Goal: Information Seeking & Learning: Learn about a topic

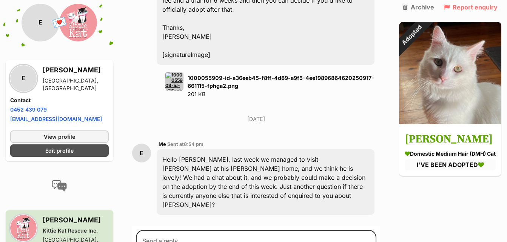
scroll to position [1174, 0]
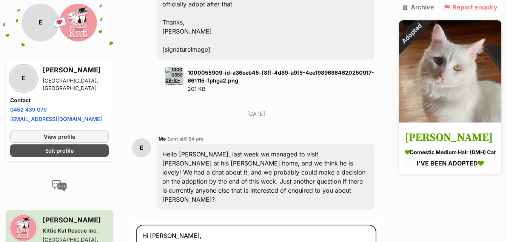
click at [469, 102] on img at bounding box center [450, 71] width 102 height 102
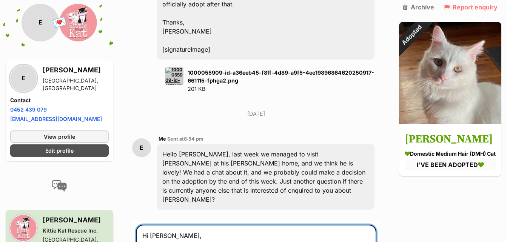
drag, startPoint x: 173, startPoint y: 177, endPoint x: 135, endPoint y: 177, distance: 38.5
paste textarea "[Shelter/Rescue Name], I hope you're doing well. I'm writing regarding the cat …"
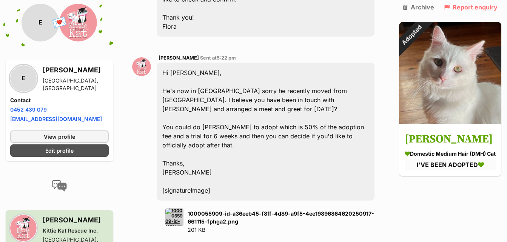
scroll to position [1160, 0]
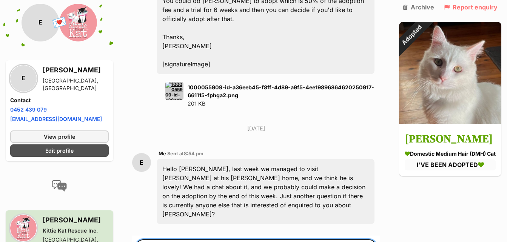
drag, startPoint x: 219, startPoint y: 192, endPoint x: 152, endPoint y: 196, distance: 67.3
drag, startPoint x: 221, startPoint y: 195, endPoint x: 139, endPoint y: 195, distance: 81.5
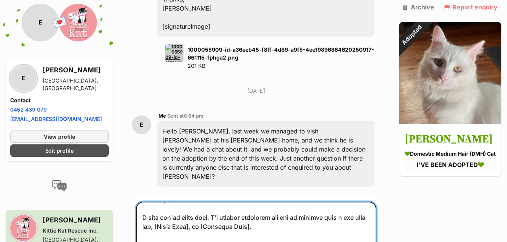
scroll to position [0, 0]
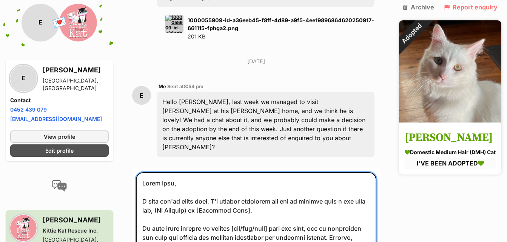
scroll to position [1235, 0]
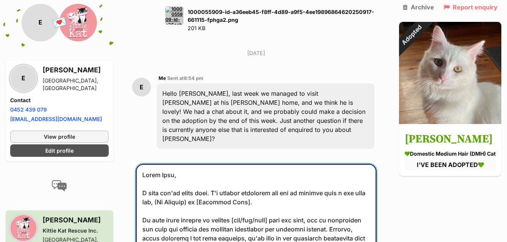
drag, startPoint x: 268, startPoint y: 150, endPoint x: 206, endPoint y: 146, distance: 62.0
click at [206, 164] on textarea at bounding box center [256, 212] width 240 height 97
click at [284, 168] on textarea at bounding box center [256, 212] width 240 height 97
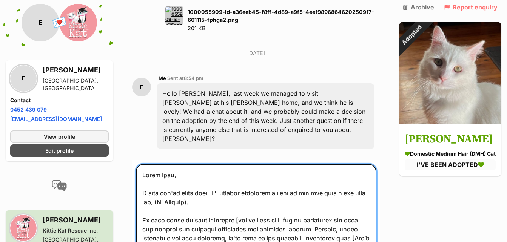
click at [246, 164] on textarea at bounding box center [256, 212] width 240 height 97
click at [247, 164] on textarea at bounding box center [256, 212] width 240 height 97
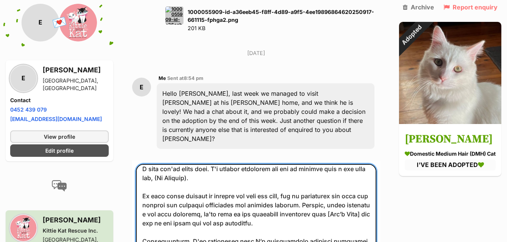
scroll to position [38, 0]
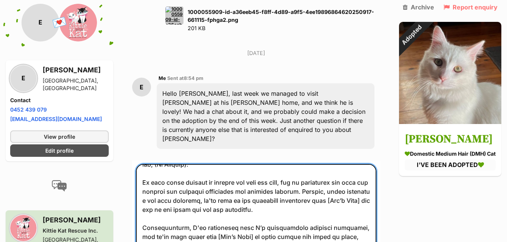
click at [190, 164] on textarea at bounding box center [256, 212] width 240 height 97
drag, startPoint x: 190, startPoint y: 157, endPoint x: 158, endPoint y: 151, distance: 33.0
click at [155, 164] on textarea at bounding box center [256, 212] width 240 height 97
click at [311, 164] on textarea at bounding box center [256, 212] width 240 height 97
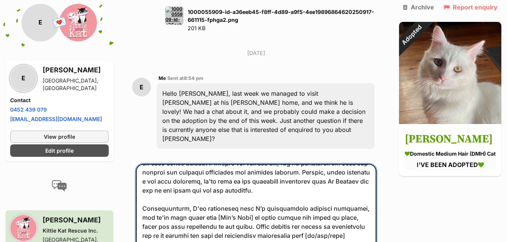
scroll to position [75, 0]
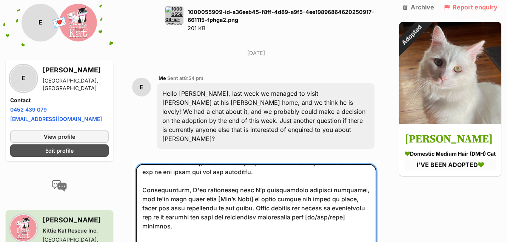
drag, startPoint x: 342, startPoint y: 135, endPoint x: 233, endPoint y: 134, distance: 109.1
click at [233, 164] on textarea at bounding box center [256, 212] width 240 height 97
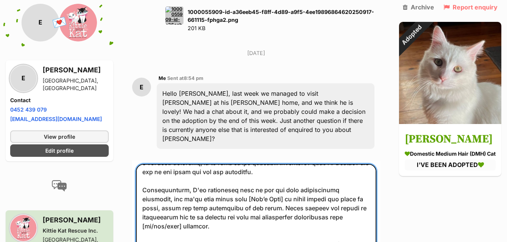
drag, startPoint x: 255, startPoint y: 143, endPoint x: 217, endPoint y: 145, distance: 38.2
click at [217, 164] on textarea at bounding box center [256, 212] width 240 height 97
click at [252, 164] on textarea at bounding box center [256, 212] width 240 height 97
click at [319, 164] on textarea at bounding box center [256, 212] width 240 height 97
click at [332, 164] on textarea at bounding box center [256, 212] width 240 height 97
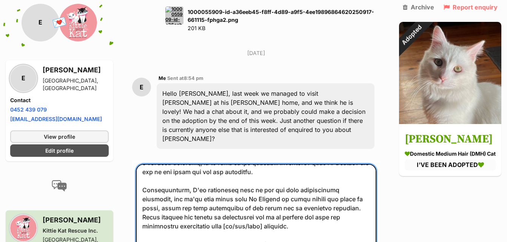
click at [331, 164] on textarea at bounding box center [256, 212] width 240 height 97
drag, startPoint x: 331, startPoint y: 154, endPoint x: 282, endPoint y: 156, distance: 48.7
click at [282, 164] on textarea at bounding box center [256, 212] width 240 height 97
click at [252, 164] on textarea at bounding box center [256, 212] width 240 height 97
drag, startPoint x: 300, startPoint y: 172, endPoint x: 230, endPoint y: 174, distance: 70.6
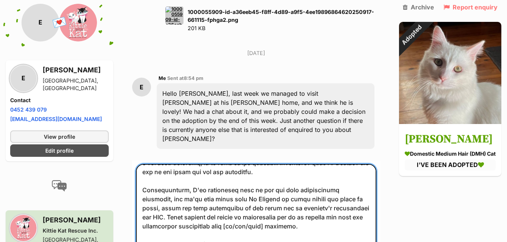
click at [230, 174] on textarea at bounding box center [256, 212] width 240 height 97
click at [229, 169] on textarea at bounding box center [256, 212] width 240 height 97
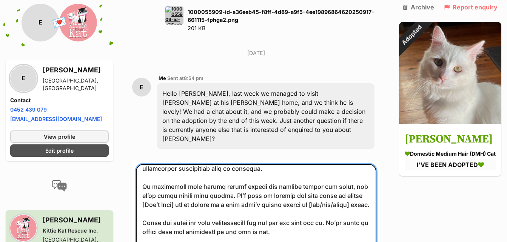
scroll to position [142, 0]
drag, startPoint x: 195, startPoint y: 132, endPoint x: 205, endPoint y: 132, distance: 9.4
click at [205, 164] on textarea at bounding box center [256, 212] width 240 height 97
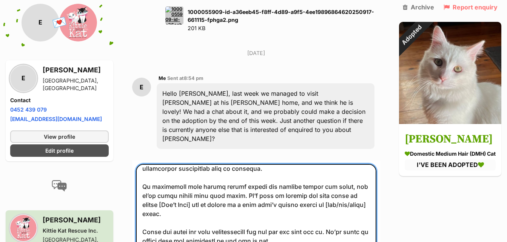
drag, startPoint x: 180, startPoint y: 151, endPoint x: 139, endPoint y: 149, distance: 41.2
click at [139, 164] on textarea at bounding box center [256, 212] width 240 height 97
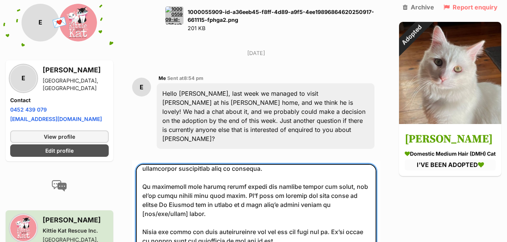
drag, startPoint x: 349, startPoint y: 149, endPoint x: 309, endPoint y: 151, distance: 39.7
click at [308, 164] on textarea at bounding box center [256, 212] width 240 height 97
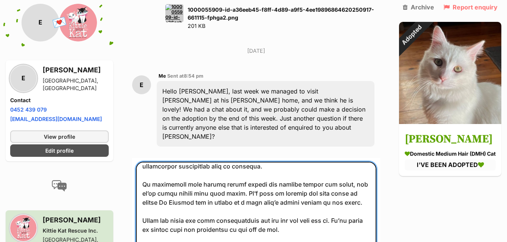
scroll to position [1273, 0]
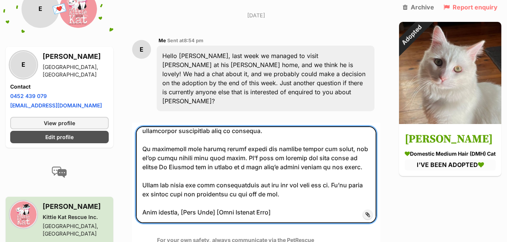
click at [290, 160] on textarea at bounding box center [256, 174] width 240 height 97
drag, startPoint x: 281, startPoint y: 159, endPoint x: 188, endPoint y: 157, distance: 92.9
click at [188, 157] on textarea at bounding box center [256, 174] width 240 height 97
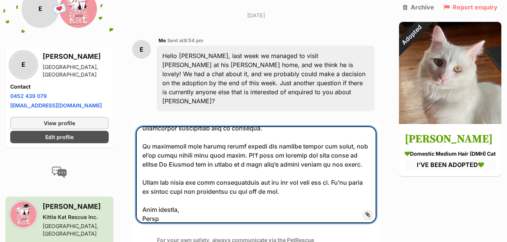
scroll to position [145, 0]
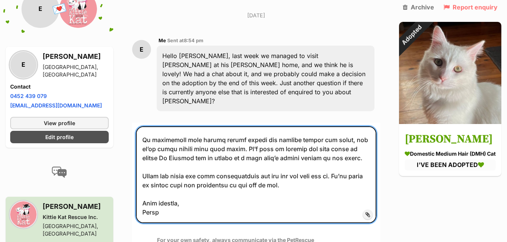
type textarea "Hello Kate, I hope you're doing well. I'm writing regarding the cat we adopted …"
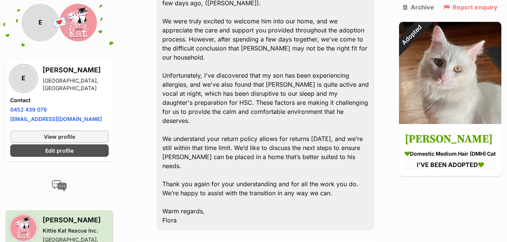
scroll to position [1458, 0]
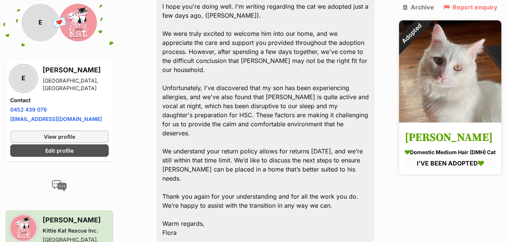
click at [431, 110] on img at bounding box center [450, 71] width 102 height 102
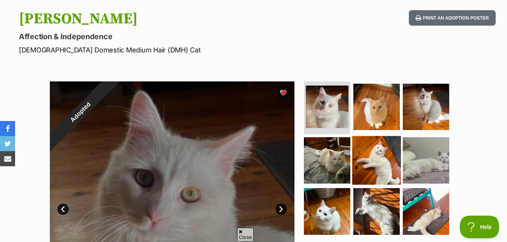
click at [361, 168] on img at bounding box center [376, 160] width 49 height 49
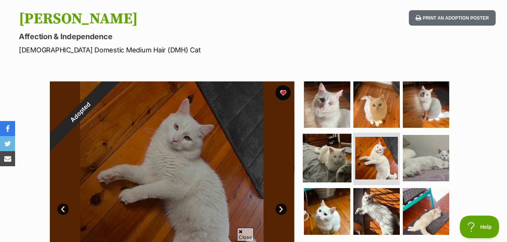
click at [332, 171] on img at bounding box center [327, 158] width 49 height 49
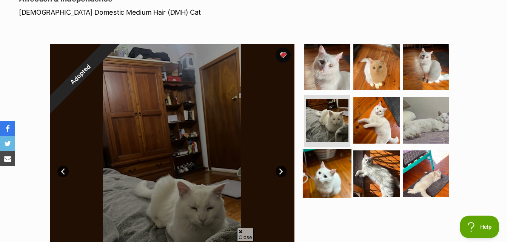
click at [332, 167] on img at bounding box center [327, 173] width 49 height 49
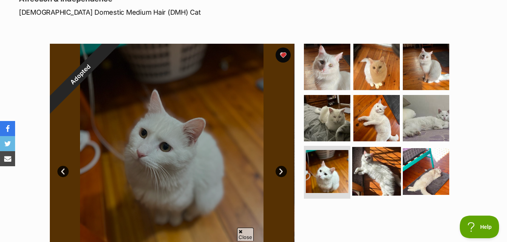
click at [375, 169] on img at bounding box center [376, 171] width 49 height 49
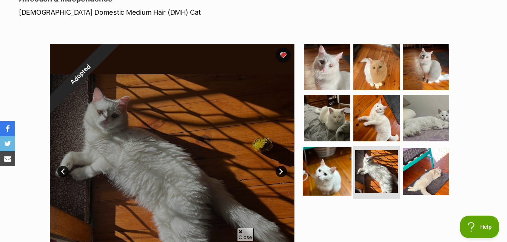
click at [343, 175] on img at bounding box center [327, 171] width 49 height 49
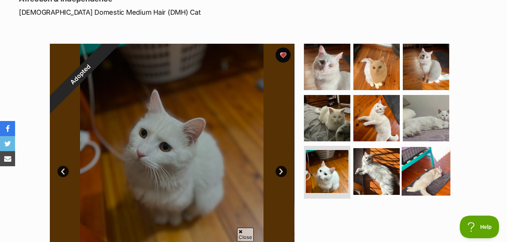
click at [422, 175] on img at bounding box center [426, 171] width 49 height 49
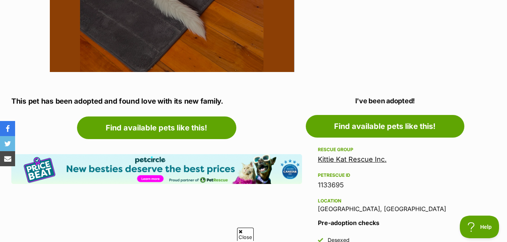
scroll to position [264, 0]
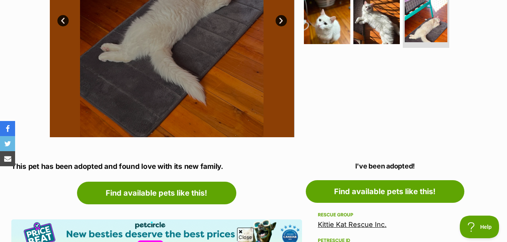
drag, startPoint x: 347, startPoint y: 164, endPoint x: 424, endPoint y: 158, distance: 77.2
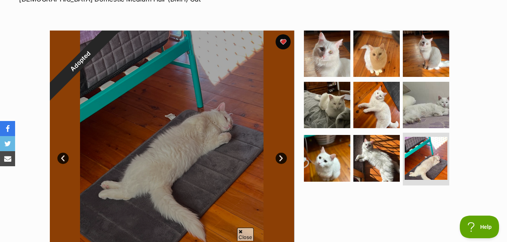
scroll to position [113, 0]
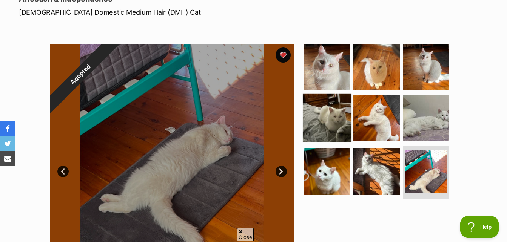
click at [306, 130] on img at bounding box center [327, 118] width 49 height 49
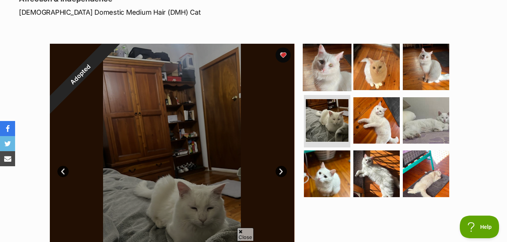
click at [323, 74] on img at bounding box center [327, 67] width 49 height 49
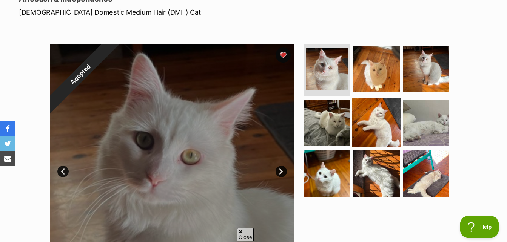
click at [392, 109] on img at bounding box center [376, 122] width 49 height 49
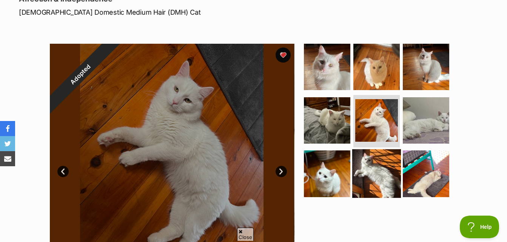
click at [374, 162] on img at bounding box center [376, 173] width 49 height 49
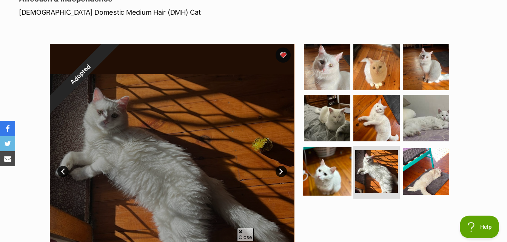
click at [334, 163] on img at bounding box center [327, 171] width 49 height 49
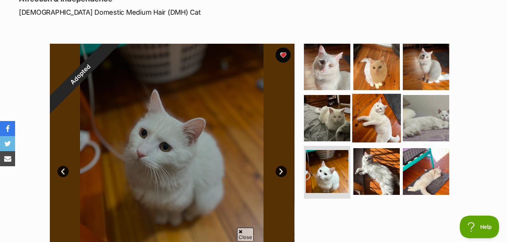
click at [380, 99] on img at bounding box center [376, 118] width 49 height 49
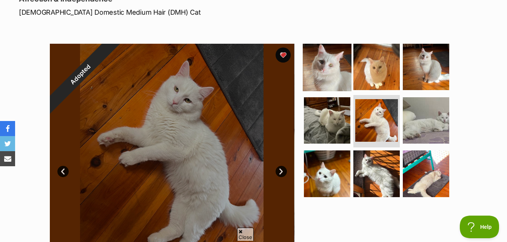
click at [324, 62] on img at bounding box center [327, 67] width 49 height 49
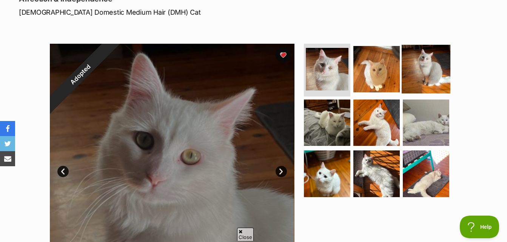
click at [413, 69] on img at bounding box center [426, 69] width 49 height 49
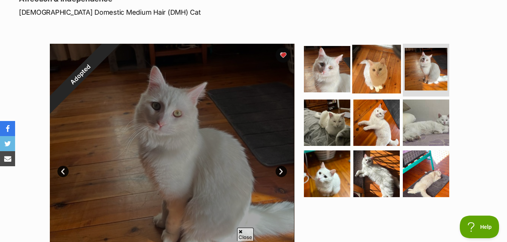
click at [375, 66] on img at bounding box center [376, 69] width 49 height 49
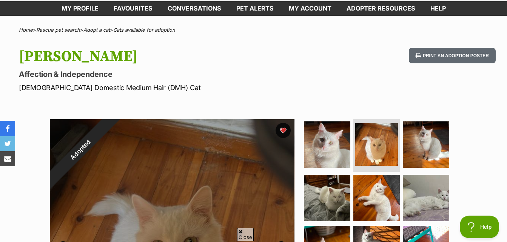
scroll to position [0, 0]
click at [307, 162] on img at bounding box center [327, 144] width 49 height 49
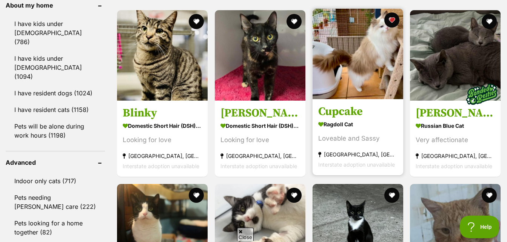
click at [356, 67] on img at bounding box center [357, 54] width 91 height 91
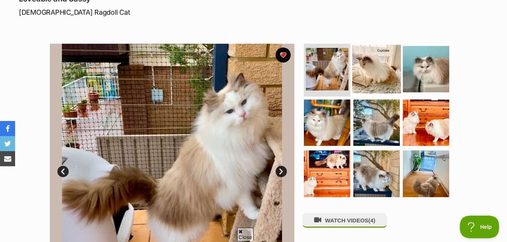
click at [378, 61] on img at bounding box center [376, 69] width 49 height 49
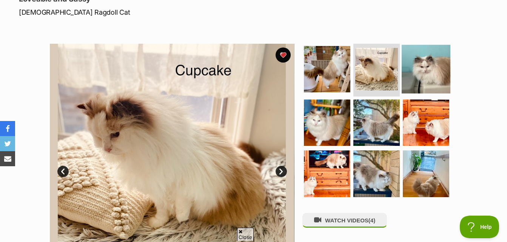
click at [414, 72] on img at bounding box center [426, 69] width 49 height 49
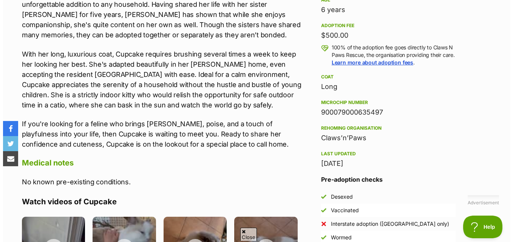
scroll to position [604, 0]
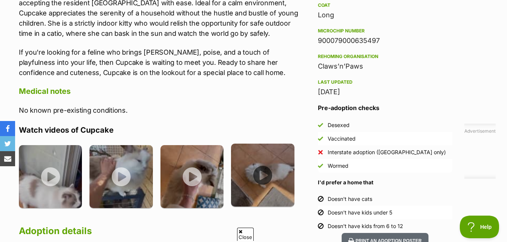
click at [247, 176] on img at bounding box center [262, 175] width 63 height 63
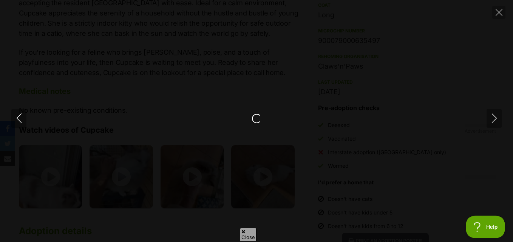
click at [259, 174] on div at bounding box center [256, 121] width 513 height 242
click at [260, 172] on div at bounding box center [256, 121] width 513 height 242
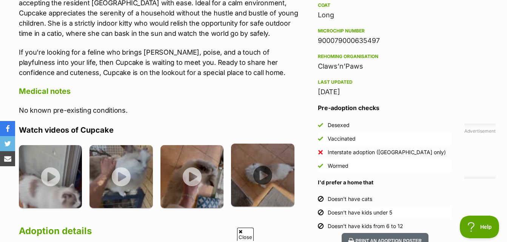
click at [260, 172] on img at bounding box center [262, 175] width 63 height 63
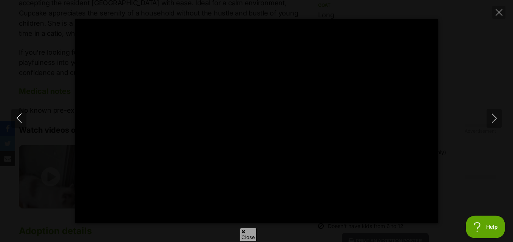
type input "100"
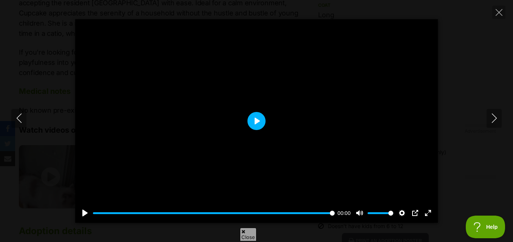
click at [264, 123] on button "Play" at bounding box center [256, 121] width 18 height 18
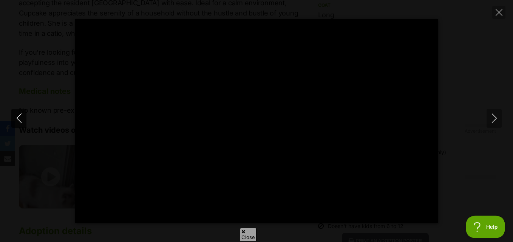
click at [17, 114] on icon "Previous" at bounding box center [18, 118] width 9 height 9
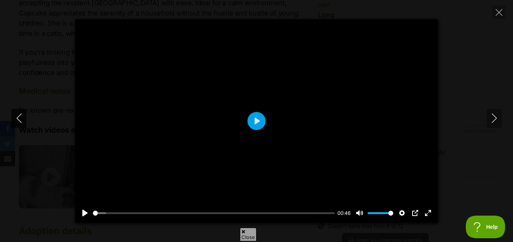
type input "70.1"
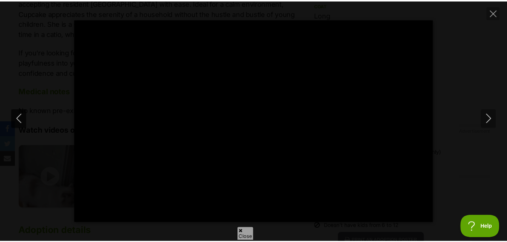
scroll to position [0, 0]
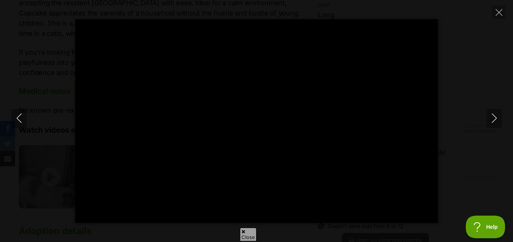
type input "28.13"
click at [474, 75] on div "Pause Play % buffered 00:00 -00:24 Unmute Mute Disable captions Enable captions…" at bounding box center [256, 121] width 513 height 204
type input "47.55"
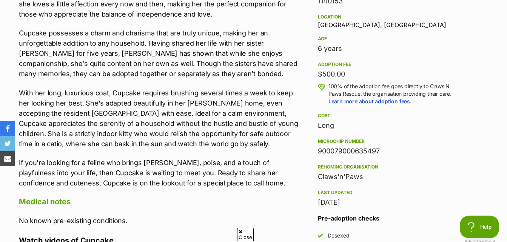
scroll to position [491, 0]
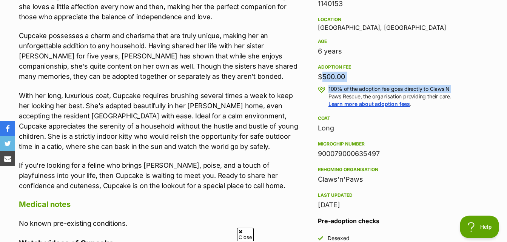
drag, startPoint x: 319, startPoint y: 76, endPoint x: 470, endPoint y: 91, distance: 151.7
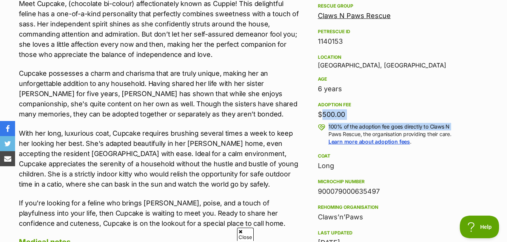
scroll to position [0, 0]
click at [241, 98] on p "Cupcake possesses a charm and charisma that are truly unique, making her an unf…" at bounding box center [160, 93] width 283 height 51
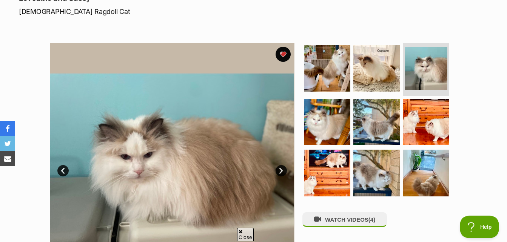
scroll to position [113, 0]
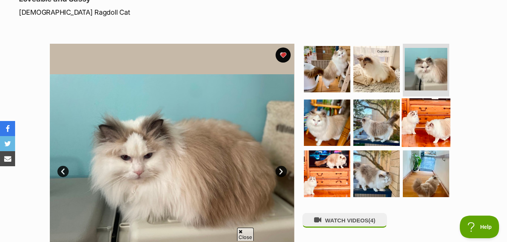
click at [427, 132] on img at bounding box center [426, 122] width 49 height 49
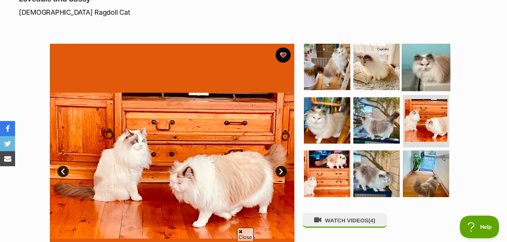
click at [428, 68] on img at bounding box center [426, 67] width 49 height 49
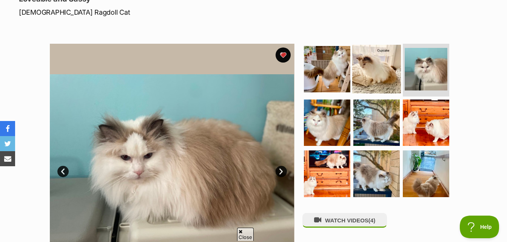
click at [352, 74] on img at bounding box center [376, 69] width 49 height 49
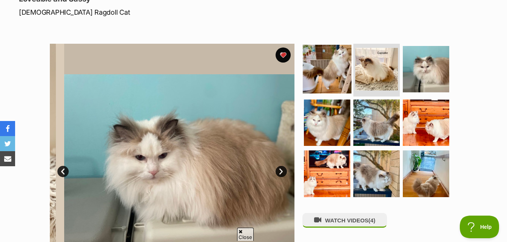
click at [345, 75] on img at bounding box center [327, 69] width 49 height 49
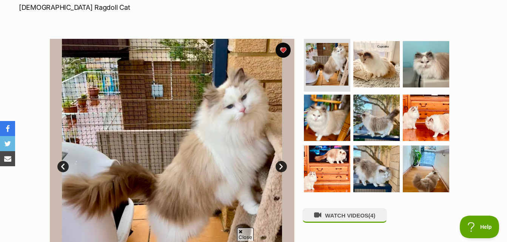
scroll to position [151, 0]
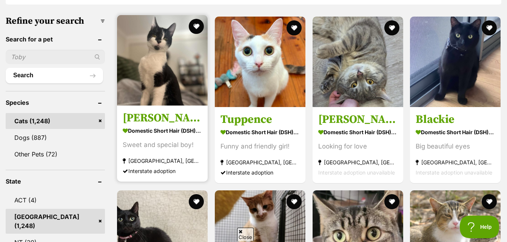
scroll to position [226, 0]
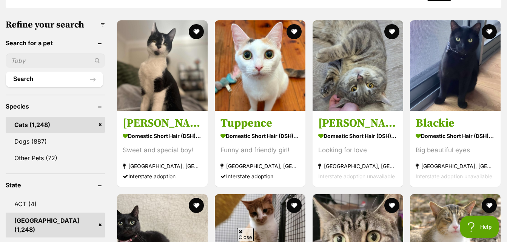
click at [66, 65] on input "text" at bounding box center [55, 61] width 99 height 14
type input "ragdoll"
click at [6, 72] on button "Search" at bounding box center [54, 79] width 97 height 15
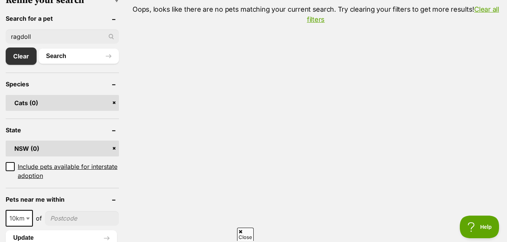
scroll to position [189, 0]
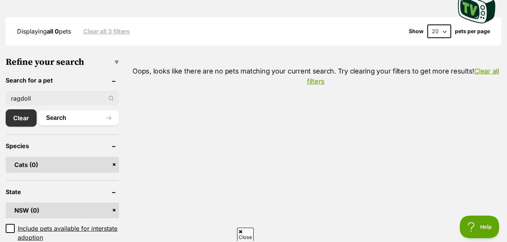
drag, startPoint x: 55, startPoint y: 101, endPoint x: 0, endPoint y: 104, distance: 55.2
click at [38, 111] on button "Search" at bounding box center [78, 118] width 80 height 15
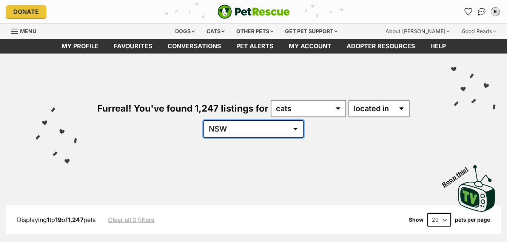
click at [248, 131] on select "[GEOGRAPHIC_DATA] [GEOGRAPHIC_DATA] [GEOGRAPHIC_DATA] [GEOGRAPHIC_DATA] [GEOGRA…" at bounding box center [253, 128] width 100 height 17
click at [226, 120] on select "Australia ACT NSW NT QLD SA TAS VIC WA" at bounding box center [253, 128] width 100 height 17
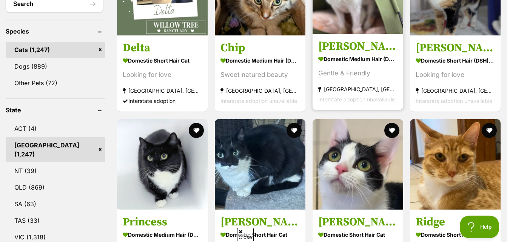
scroll to position [302, 0]
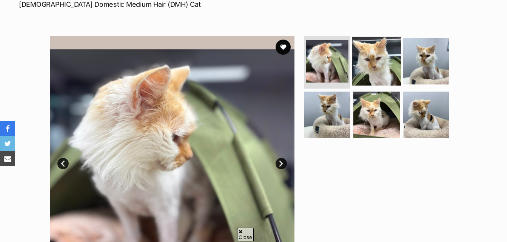
scroll to position [151, 0]
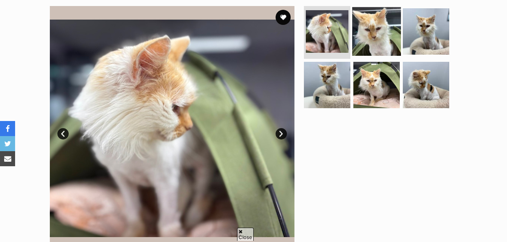
click at [373, 44] on img at bounding box center [376, 31] width 49 height 49
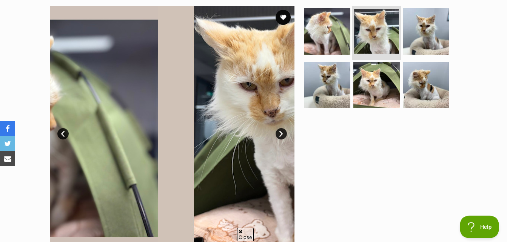
scroll to position [0, 0]
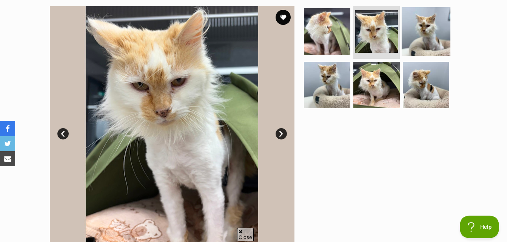
click at [414, 36] on img at bounding box center [426, 31] width 49 height 49
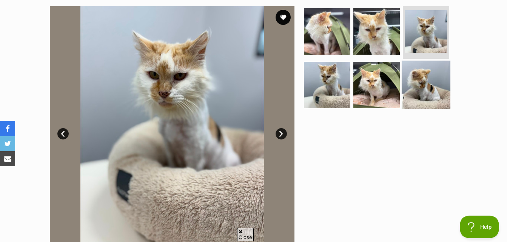
click at [410, 100] on img at bounding box center [426, 84] width 49 height 49
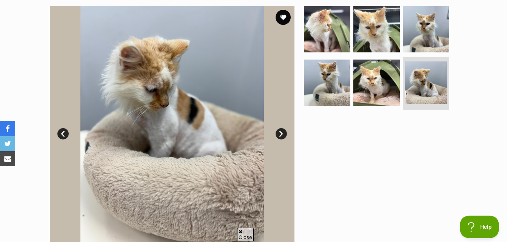
click at [449, 27] on ul at bounding box center [379, 59] width 155 height 107
click at [439, 29] on img at bounding box center [426, 29] width 49 height 49
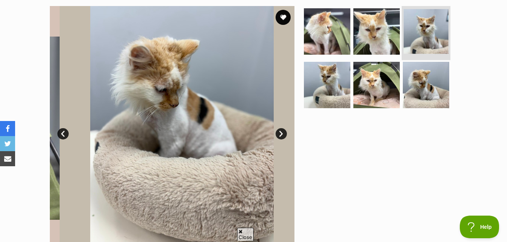
click at [439, 29] on img at bounding box center [425, 31] width 45 height 45
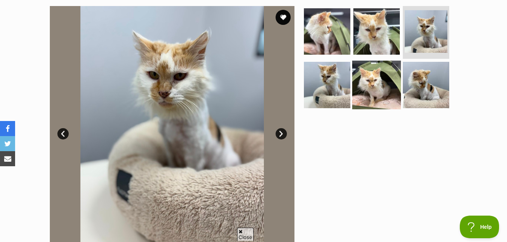
click at [364, 86] on img at bounding box center [376, 84] width 49 height 49
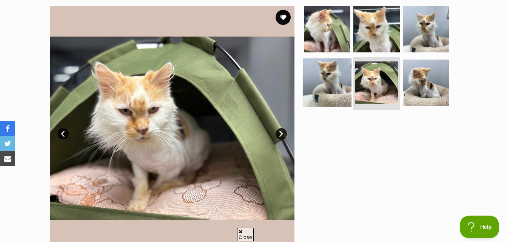
click at [340, 88] on img at bounding box center [327, 82] width 49 height 49
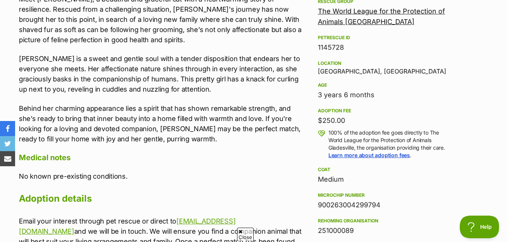
scroll to position [491, 0]
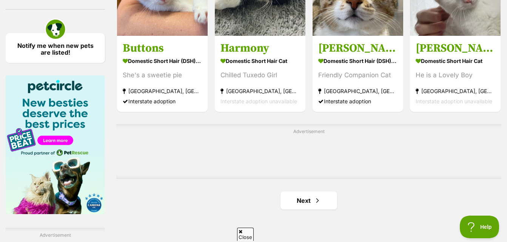
scroll to position [1208, 0]
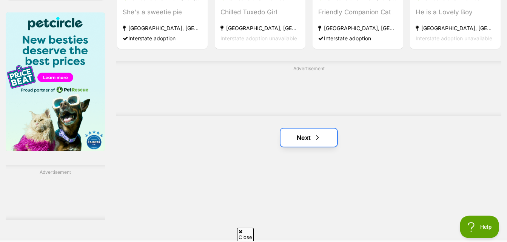
click at [307, 134] on link "Next" at bounding box center [308, 138] width 57 height 18
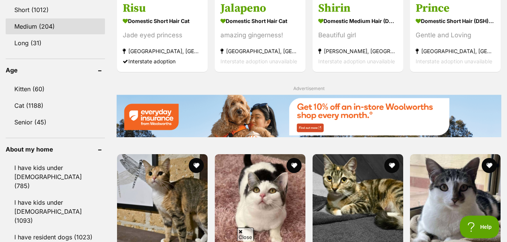
scroll to position [679, 0]
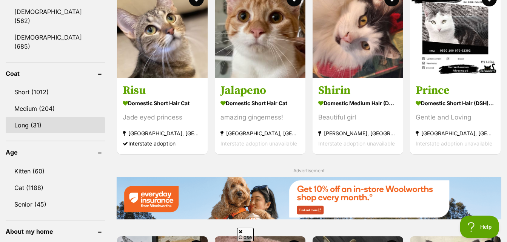
click at [32, 117] on link "Long (31)" at bounding box center [55, 125] width 99 height 16
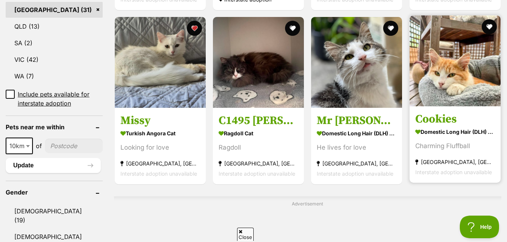
scroll to position [415, 0]
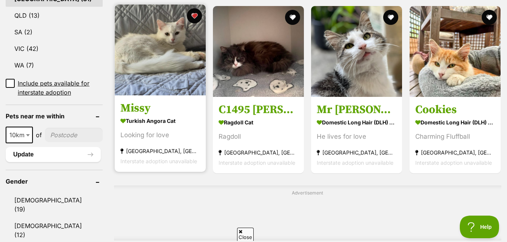
click at [146, 28] on img at bounding box center [160, 50] width 91 height 91
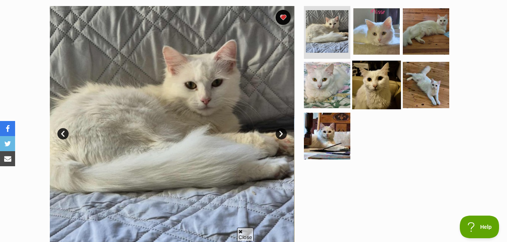
click at [397, 90] on ul at bounding box center [379, 85] width 155 height 158
click at [397, 90] on img at bounding box center [376, 84] width 49 height 49
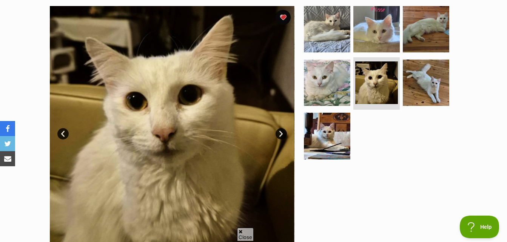
click at [350, 80] on ul at bounding box center [379, 85] width 155 height 158
drag, startPoint x: 350, startPoint y: 80, endPoint x: 344, endPoint y: 80, distance: 6.0
click at [350, 80] on ul at bounding box center [379, 85] width 155 height 158
click at [333, 80] on img at bounding box center [327, 82] width 49 height 49
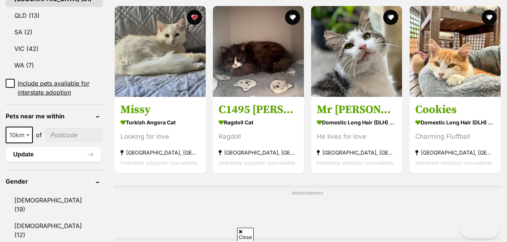
click at [318, 192] on div "Advertisement" at bounding box center [307, 213] width 387 height 55
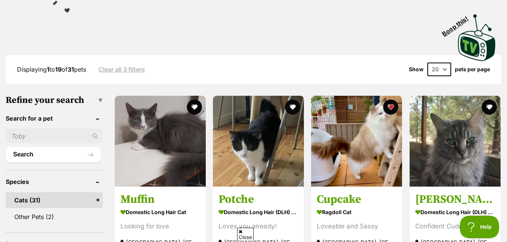
click at [435, 79] on div "Displaying 1 to 19 of 31 pets Clear all 3 filters Show 20 40 60 pets per page" at bounding box center [254, 69] width 496 height 29
click at [439, 64] on select "20 40 60" at bounding box center [439, 70] width 24 height 14
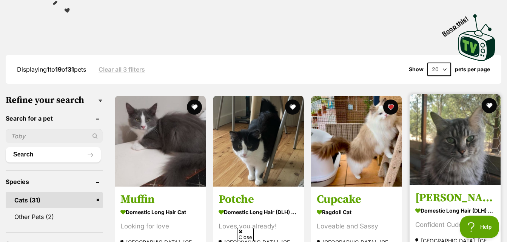
select select "60"
click at [427, 63] on select "20 40 60" at bounding box center [439, 70] width 24 height 14
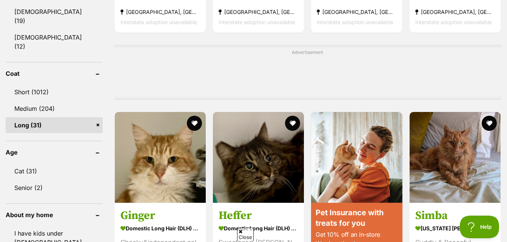
scroll to position [566, 0]
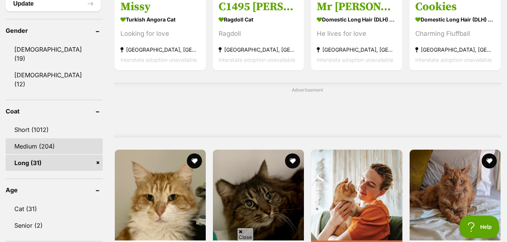
click at [52, 139] on link "Medium (204)" at bounding box center [54, 147] width 97 height 16
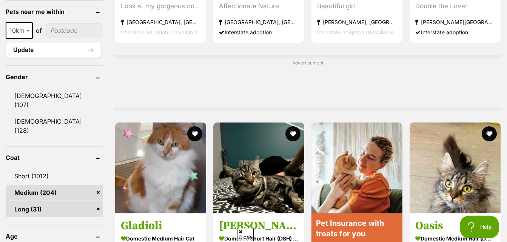
scroll to position [566, 0]
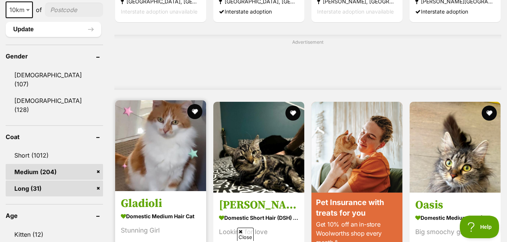
click at [152, 168] on img at bounding box center [160, 145] width 91 height 91
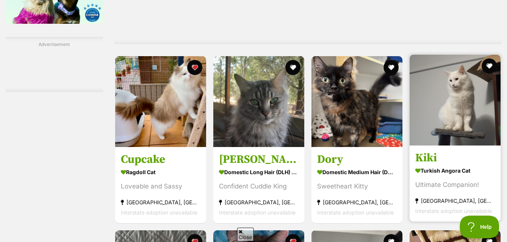
scroll to position [1283, 0]
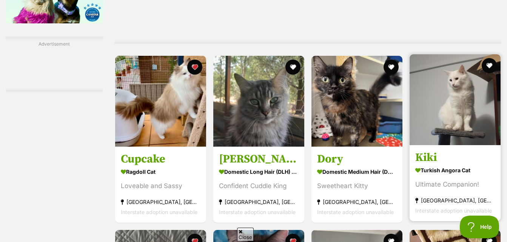
click at [432, 122] on img at bounding box center [454, 99] width 91 height 91
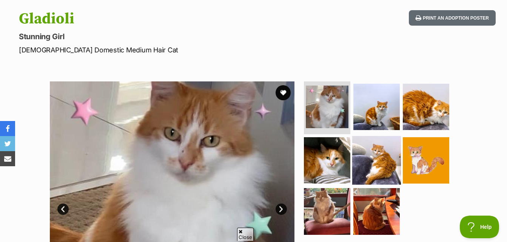
click at [385, 129] on img at bounding box center [376, 107] width 46 height 46
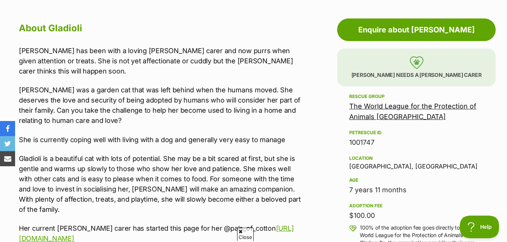
scroll to position [453, 0]
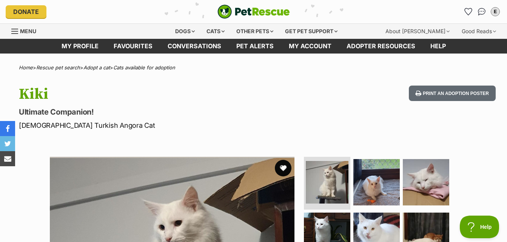
click at [286, 168] on button "favourite" at bounding box center [283, 168] width 17 height 17
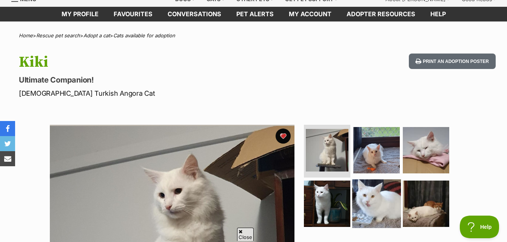
scroll to position [75, 0]
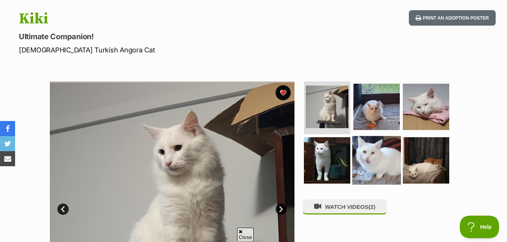
click at [383, 145] on img at bounding box center [376, 160] width 49 height 49
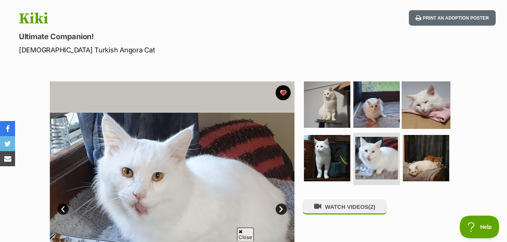
scroll to position [0, 0]
click at [439, 102] on img at bounding box center [426, 104] width 49 height 49
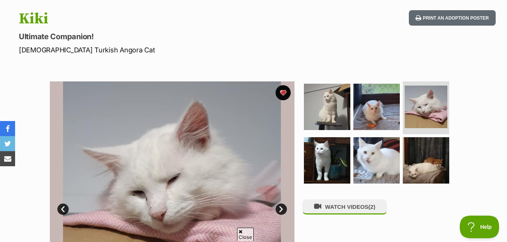
scroll to position [113, 0]
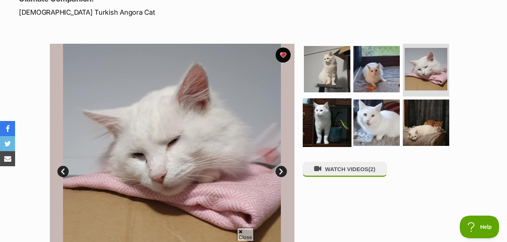
click at [304, 119] on img at bounding box center [327, 122] width 49 height 49
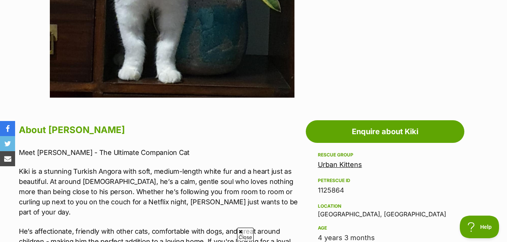
scroll to position [340, 0]
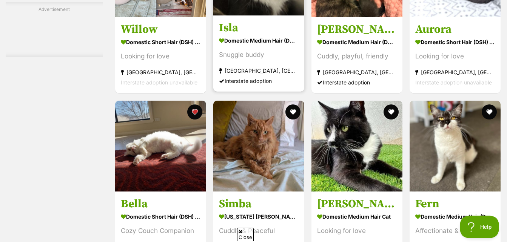
scroll to position [2755, 0]
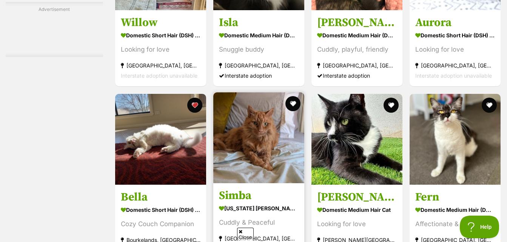
click at [277, 133] on img at bounding box center [258, 137] width 91 height 91
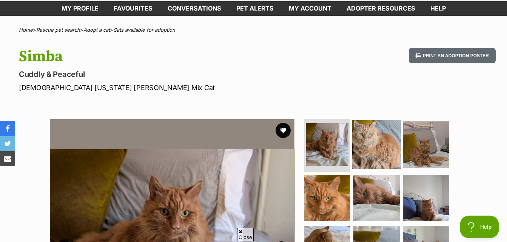
click at [367, 145] on img at bounding box center [376, 144] width 49 height 49
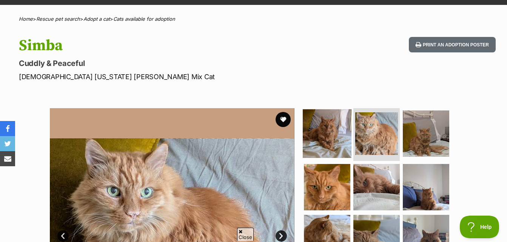
scroll to position [38, 0]
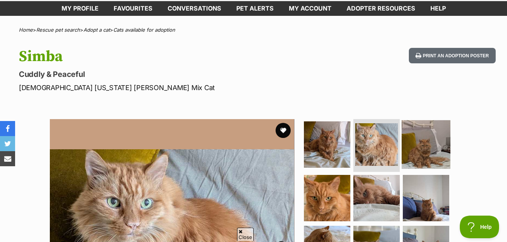
click at [419, 158] on img at bounding box center [426, 144] width 49 height 49
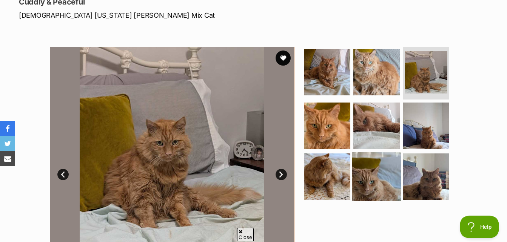
scroll to position [113, 0]
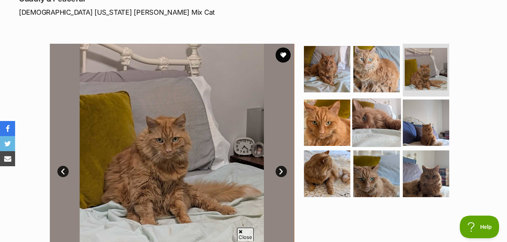
click at [356, 144] on img at bounding box center [376, 122] width 49 height 49
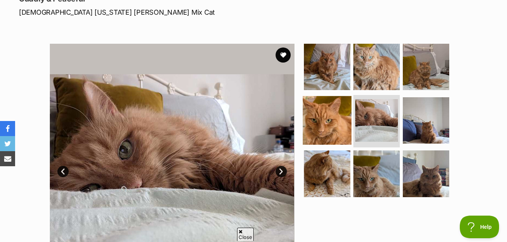
click at [341, 136] on img at bounding box center [327, 120] width 49 height 49
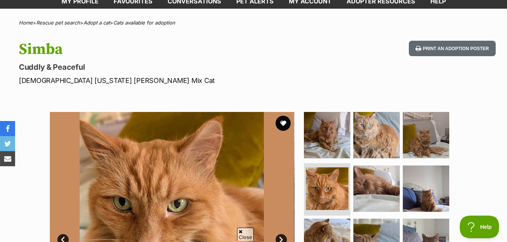
scroll to position [38, 0]
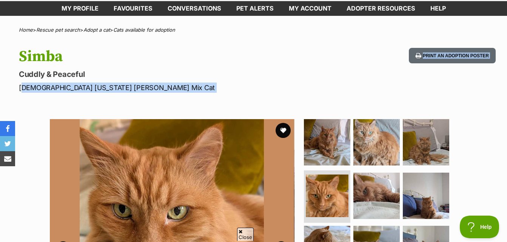
drag, startPoint x: 17, startPoint y: 93, endPoint x: 6, endPoint y: 90, distance: 11.4
click at [101, 83] on p "Male Maine Coon Mix Cat" at bounding box center [164, 88] width 291 height 10
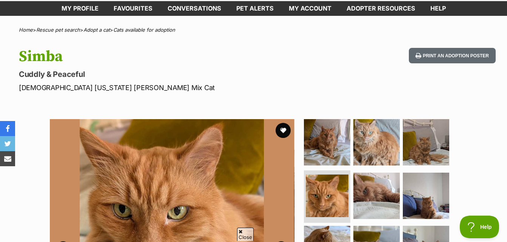
scroll to position [0, 0]
click at [316, 145] on img at bounding box center [327, 142] width 49 height 49
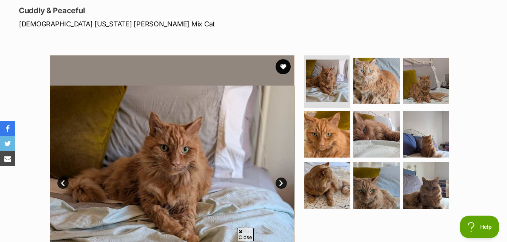
scroll to position [113, 0]
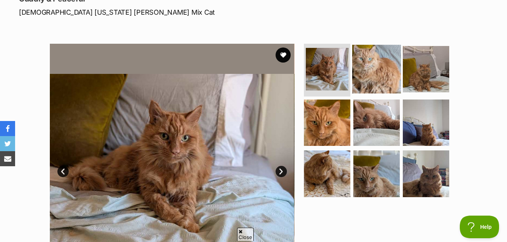
click at [369, 80] on img at bounding box center [376, 69] width 49 height 49
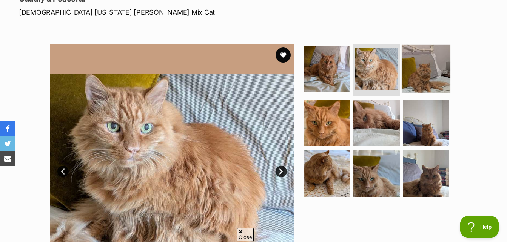
click at [411, 85] on img at bounding box center [426, 69] width 49 height 49
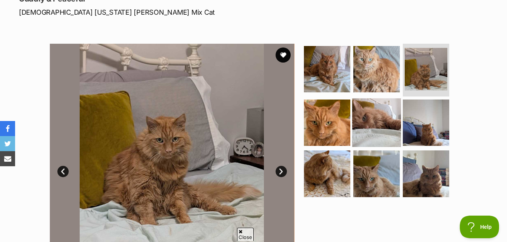
click at [352, 122] on img at bounding box center [376, 122] width 49 height 49
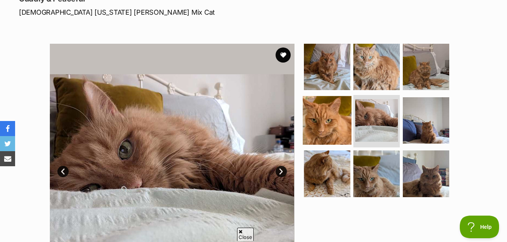
click at [332, 125] on img at bounding box center [327, 120] width 49 height 49
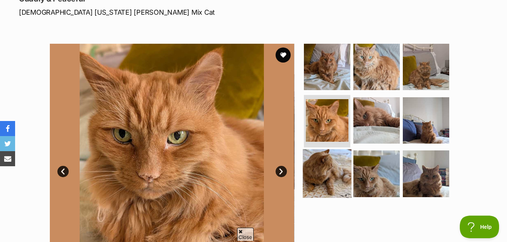
click at [329, 160] on img at bounding box center [327, 173] width 49 height 49
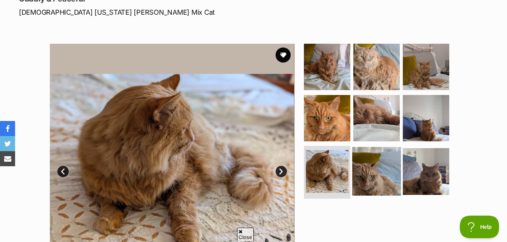
click at [398, 154] on img at bounding box center [376, 171] width 49 height 49
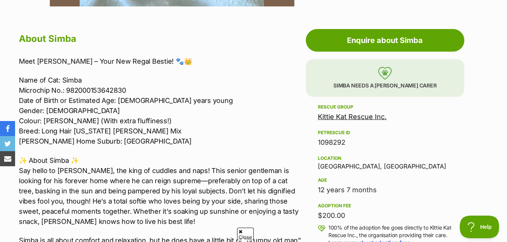
scroll to position [453, 0]
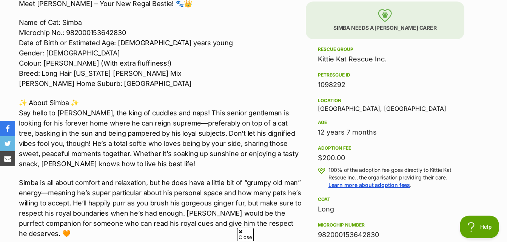
drag, startPoint x: 317, startPoint y: 136, endPoint x: 386, endPoint y: 132, distance: 69.5
click at [386, 132] on aside "Rescue group Kittie Kat Rescue Inc. PetRescue ID 1098292 Location Ashfield, NSW…" at bounding box center [385, 206] width 159 height 322
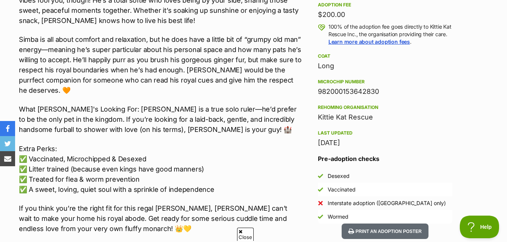
scroll to position [604, 0]
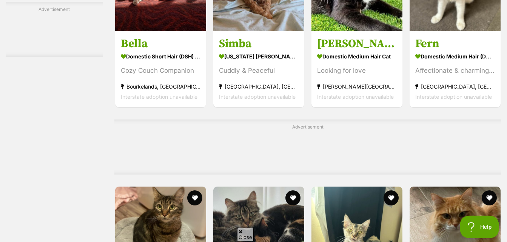
scroll to position [2830, 0]
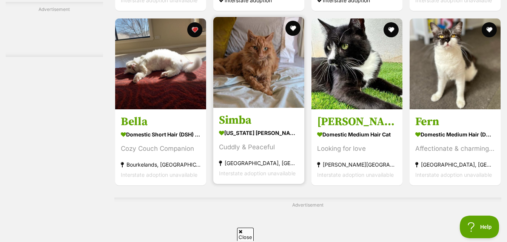
click at [297, 72] on img at bounding box center [258, 62] width 91 height 91
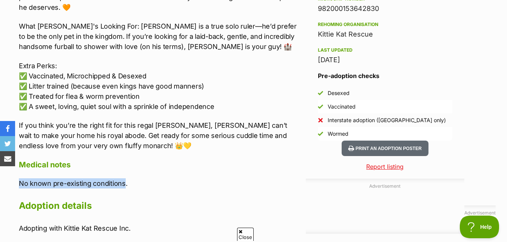
drag, startPoint x: 70, startPoint y: 197, endPoint x: 5, endPoint y: 186, distance: 65.5
click at [5, 186] on div "Advertisement Adoption information I've been adopted! This pet is no longer ava…" at bounding box center [253, 233] width 507 height 992
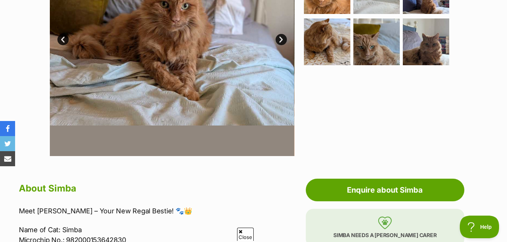
scroll to position [189, 0]
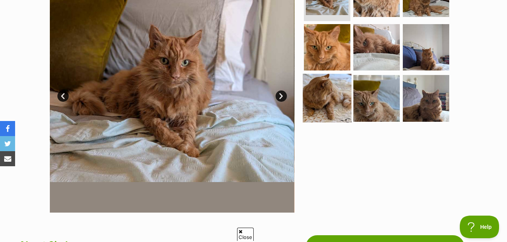
click at [344, 92] on img at bounding box center [327, 98] width 49 height 49
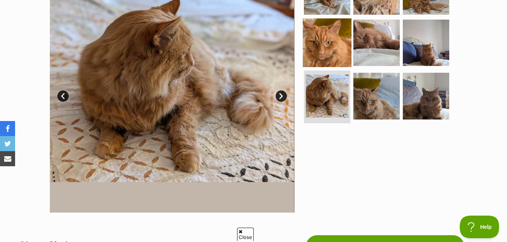
click at [342, 58] on img at bounding box center [327, 42] width 49 height 49
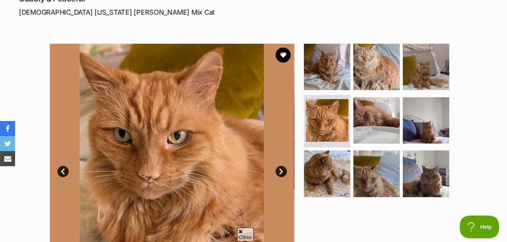
scroll to position [151, 0]
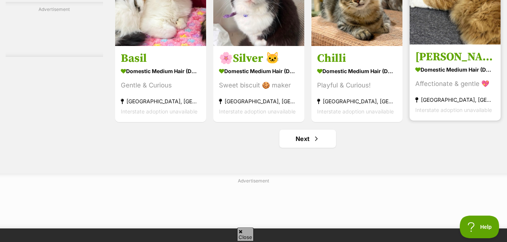
scroll to position [3397, 0]
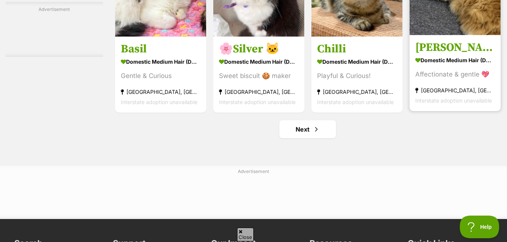
click at [449, 55] on h3 "[PERSON_NAME]" at bounding box center [455, 47] width 80 height 14
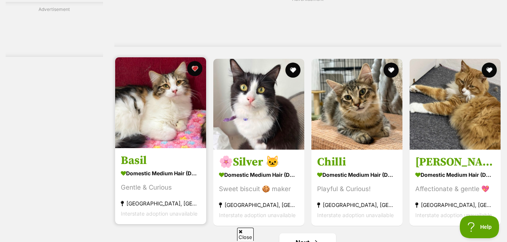
click at [177, 109] on img at bounding box center [160, 102] width 91 height 91
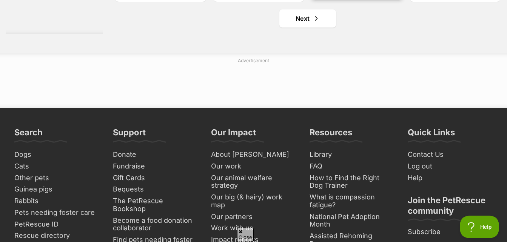
scroll to position [3472, 0]
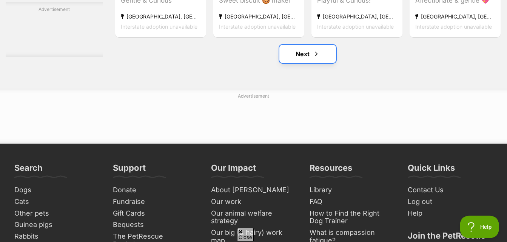
click at [319, 58] on span "Next page" at bounding box center [316, 53] width 8 height 9
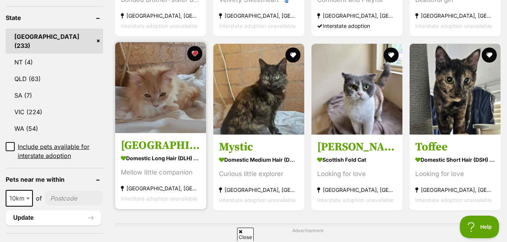
click at [175, 92] on img at bounding box center [160, 87] width 91 height 91
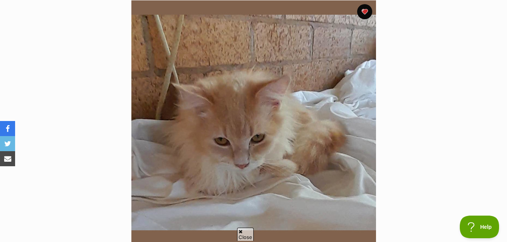
scroll to position [151, 0]
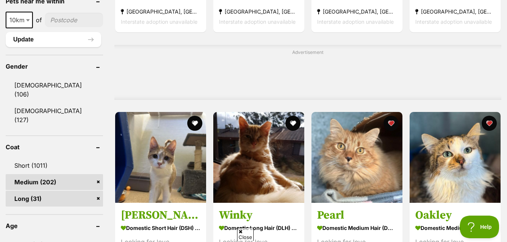
scroll to position [566, 0]
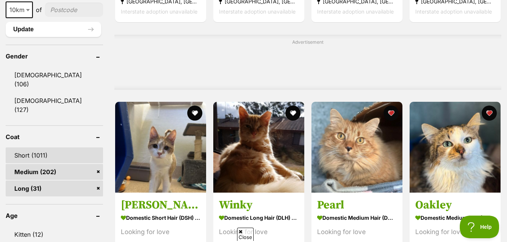
click at [65, 148] on link "Short (1011)" at bounding box center [54, 156] width 97 height 16
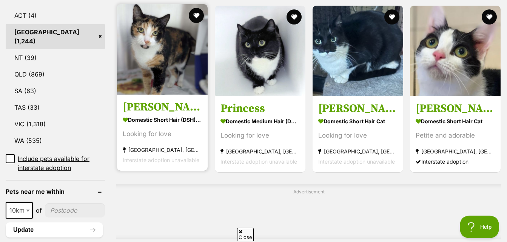
click at [168, 78] on img at bounding box center [162, 49] width 91 height 91
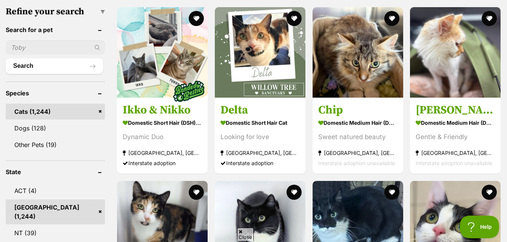
scroll to position [226, 0]
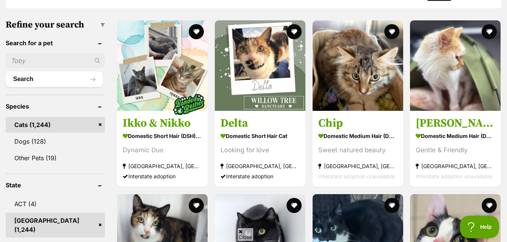
click at [35, 58] on input "text" at bounding box center [55, 61] width 99 height 14
type input "caspr"
click at [6, 72] on button "Search" at bounding box center [54, 79] width 97 height 15
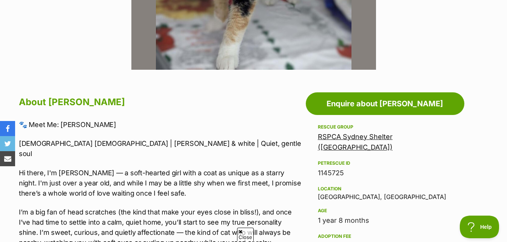
scroll to position [340, 0]
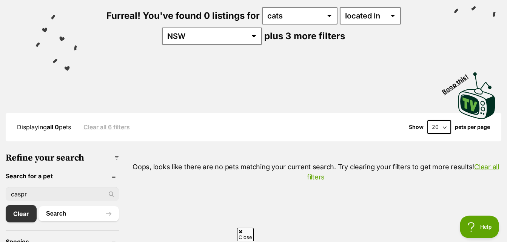
scroll to position [151, 0]
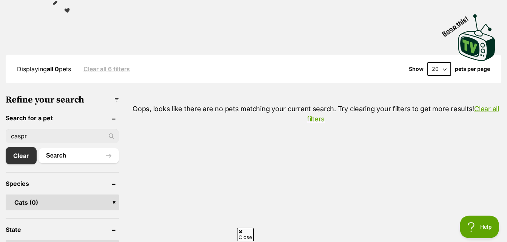
click at [25, 137] on input "caspr" at bounding box center [62, 136] width 113 height 14
type input "casper"
click at [38, 148] on button "Search" at bounding box center [78, 155] width 80 height 15
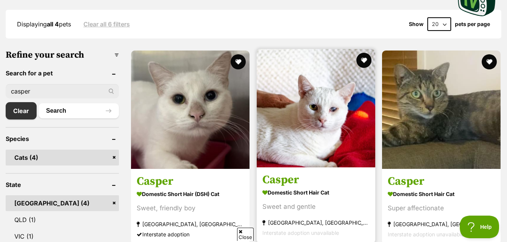
scroll to position [189, 0]
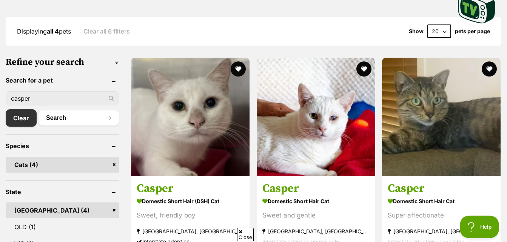
drag, startPoint x: 62, startPoint y: 97, endPoint x: 23, endPoint y: 98, distance: 38.9
click at [23, 98] on input "casper" at bounding box center [62, 98] width 113 height 14
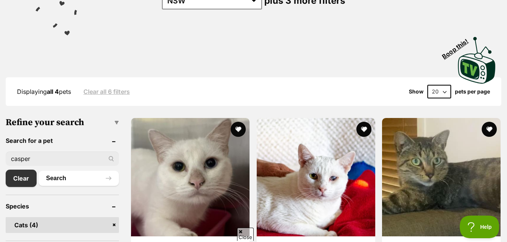
scroll to position [38, 0]
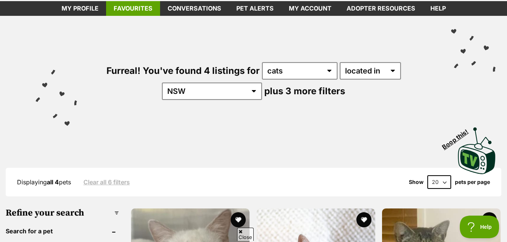
click at [147, 12] on link "Favourites" at bounding box center [133, 8] width 54 height 15
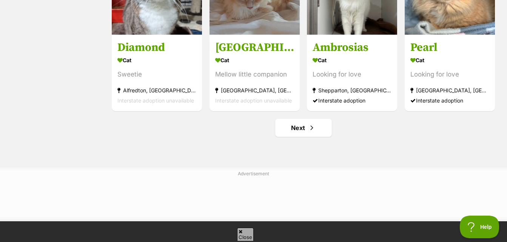
scroll to position [906, 0]
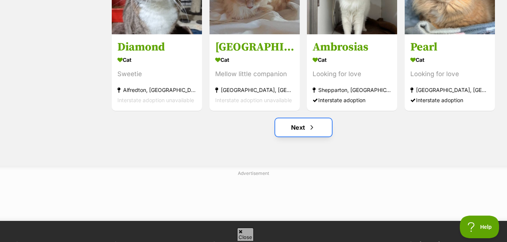
click at [316, 133] on link "Next" at bounding box center [303, 128] width 57 height 18
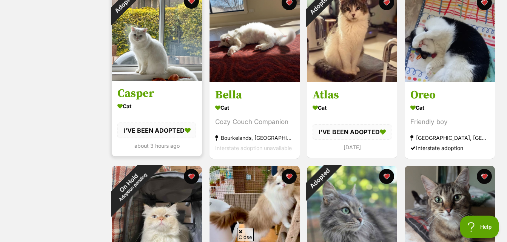
scroll to position [302, 0]
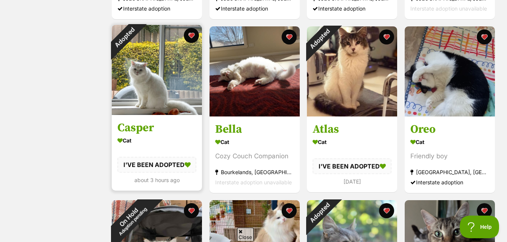
click at [161, 66] on img at bounding box center [157, 70] width 90 height 90
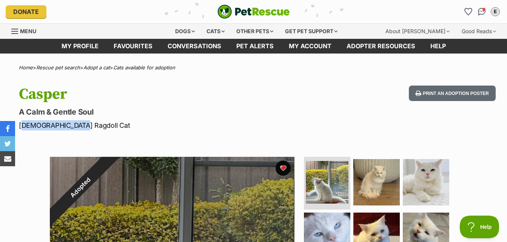
drag, startPoint x: 19, startPoint y: 127, endPoint x: 131, endPoint y: 124, distance: 111.8
click at [131, 124] on p "Male Ragdoll Cat" at bounding box center [164, 125] width 291 height 10
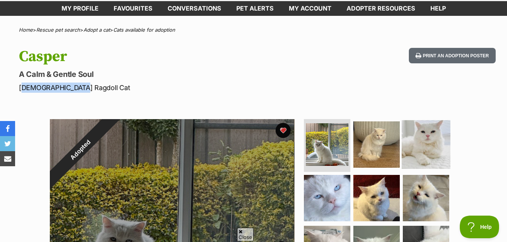
click at [423, 132] on img at bounding box center [426, 144] width 49 height 49
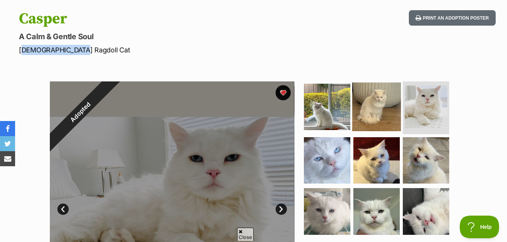
click at [386, 106] on img at bounding box center [376, 107] width 49 height 49
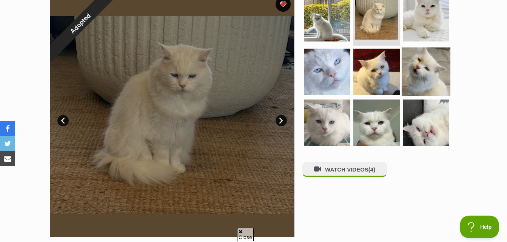
scroll to position [151, 0]
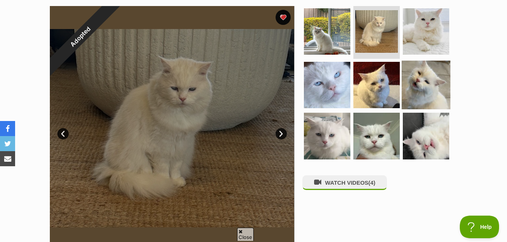
click at [420, 93] on img at bounding box center [426, 84] width 49 height 49
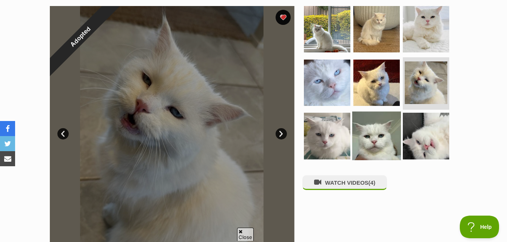
click at [391, 119] on img at bounding box center [376, 136] width 49 height 49
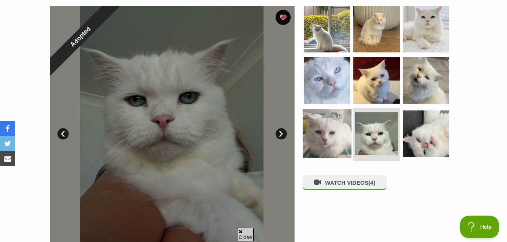
click at [342, 128] on img at bounding box center [327, 133] width 49 height 49
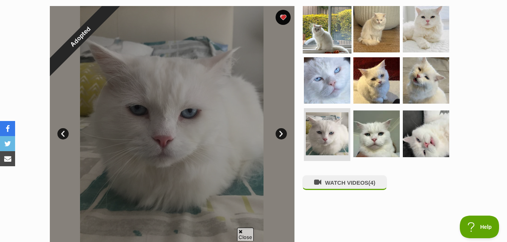
click at [328, 38] on img at bounding box center [327, 29] width 49 height 49
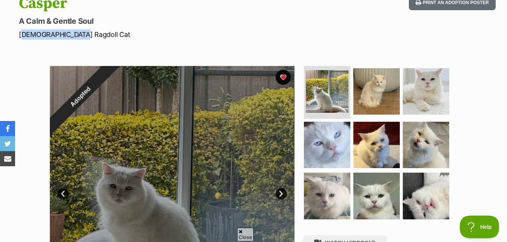
scroll to position [0, 0]
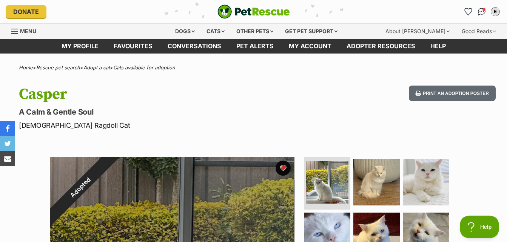
click at [159, 113] on p "A Calm & Gentle Soul" at bounding box center [164, 112] width 291 height 11
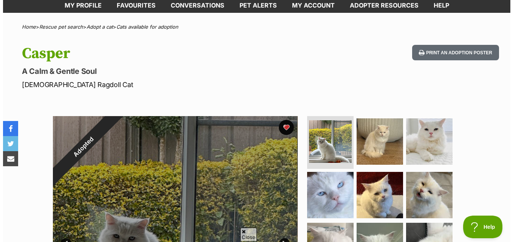
scroll to position [189, 0]
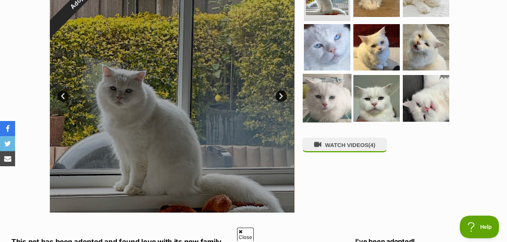
click at [348, 104] on img at bounding box center [327, 98] width 49 height 49
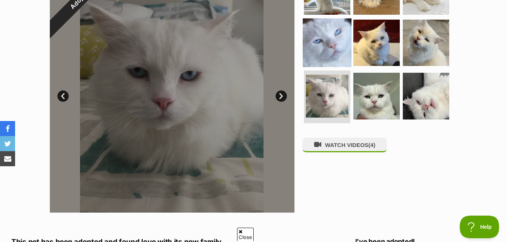
click at [339, 42] on img at bounding box center [327, 42] width 49 height 49
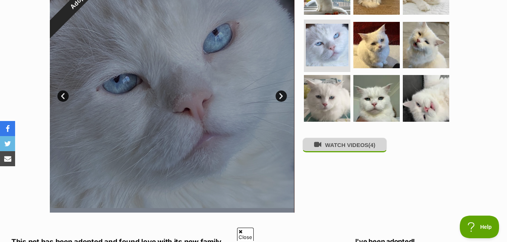
click at [351, 151] on button "WATCH VIDEOS (4)" at bounding box center [344, 145] width 85 height 15
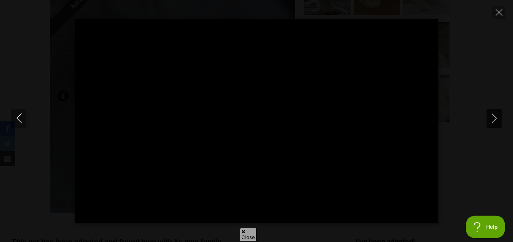
click at [487, 122] on button "Next" at bounding box center [493, 118] width 15 height 19
type input "33.61"
type input "28.01"
click at [487, 122] on button "Next" at bounding box center [493, 118] width 15 height 19
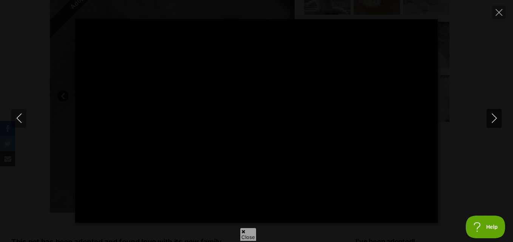
type input "78.55"
click at [471, 48] on div "Pause Play % buffered 00:00 -00:07 Unmute Mute Disable captions Enable captions…" at bounding box center [256, 121] width 513 height 204
type input "27.98"
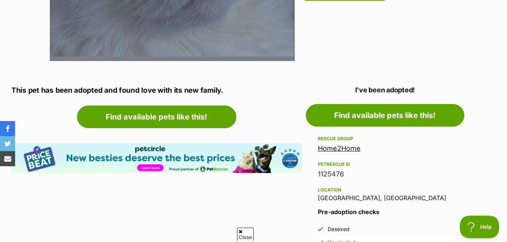
scroll to position [340, 0]
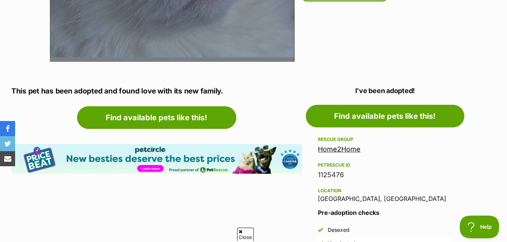
click at [331, 151] on link "Home2Home" at bounding box center [339, 149] width 43 height 8
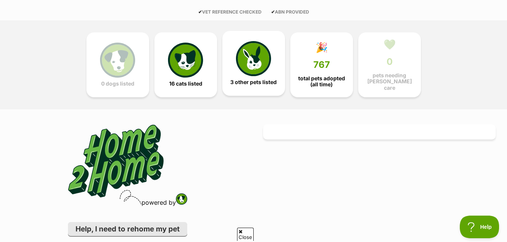
scroll to position [151, 0]
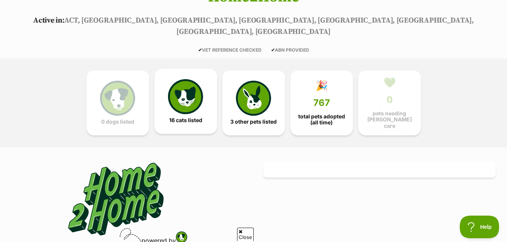
click at [199, 91] on img at bounding box center [185, 96] width 35 height 35
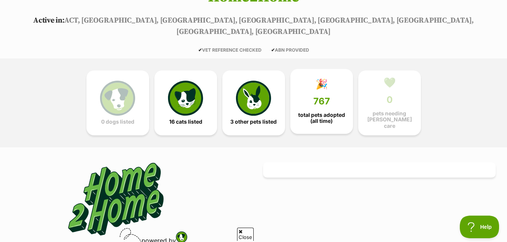
click at [328, 112] on span "total pets adopted (all time)" at bounding box center [322, 118] width 50 height 12
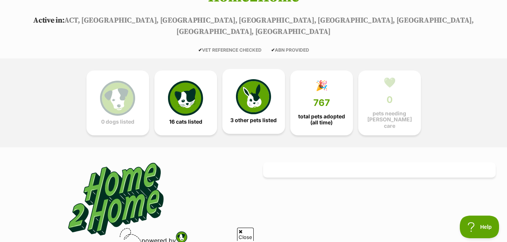
click at [271, 102] on link "3 other pets listed" at bounding box center [253, 101] width 63 height 65
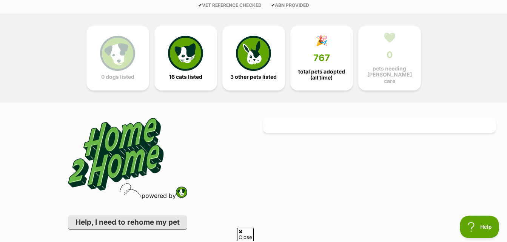
scroll to position [119, 0]
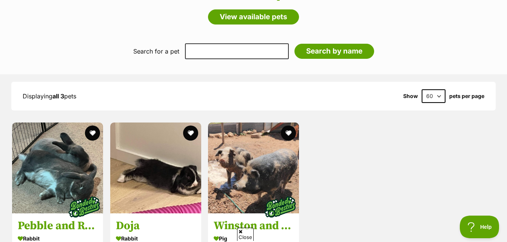
scroll to position [912, 0]
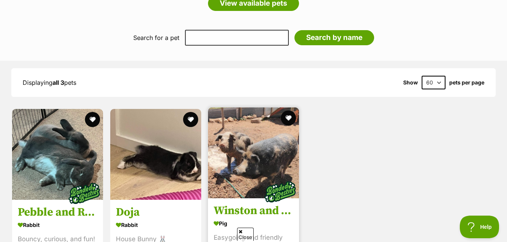
click at [244, 168] on img at bounding box center [253, 153] width 91 height 91
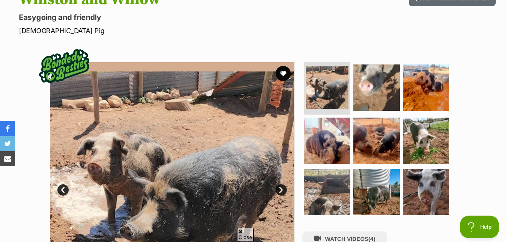
scroll to position [113, 0]
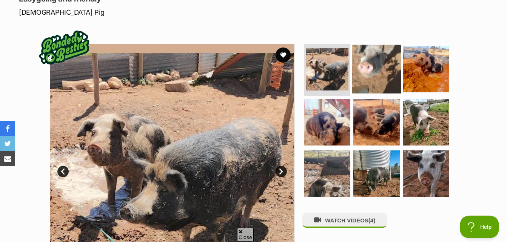
click at [364, 61] on img at bounding box center [376, 69] width 49 height 49
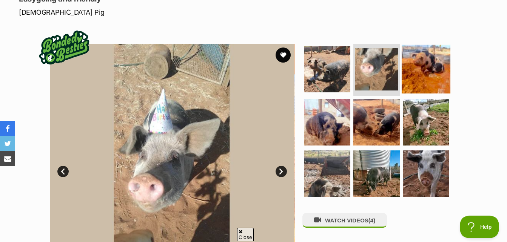
click at [423, 74] on img at bounding box center [426, 69] width 49 height 49
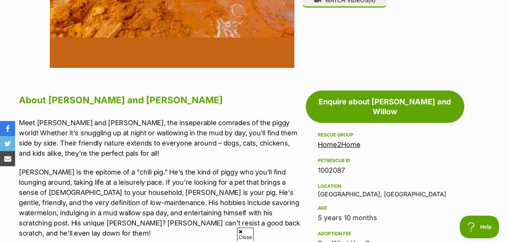
scroll to position [377, 0]
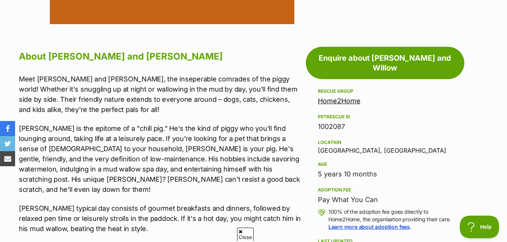
drag, startPoint x: 313, startPoint y: 166, endPoint x: 477, endPoint y: 163, distance: 163.8
drag, startPoint x: 316, startPoint y: 191, endPoint x: 427, endPoint y: 189, distance: 111.3
click at [427, 189] on aside "Rescue group Home2Home PetRescue ID 1002087 Location [GEOGRAPHIC_DATA], [GEOGRA…" at bounding box center [385, 207] width 159 height 241
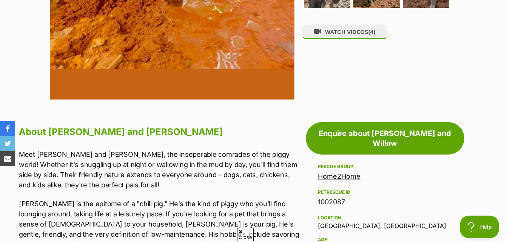
scroll to position [0, 0]
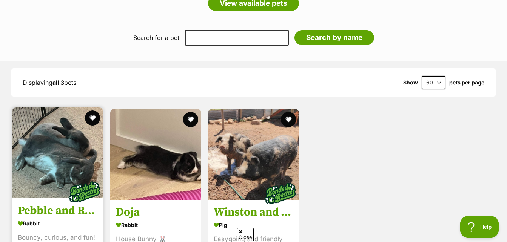
click at [61, 127] on img at bounding box center [57, 153] width 91 height 91
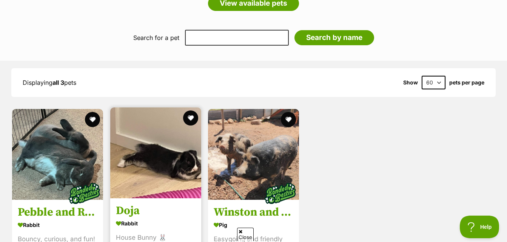
click at [191, 135] on img at bounding box center [155, 153] width 91 height 91
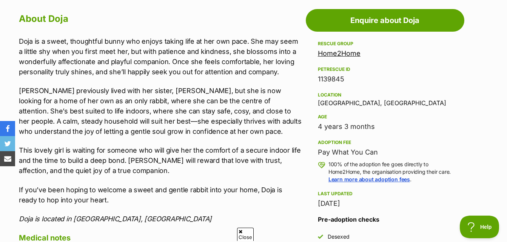
drag, startPoint x: 311, startPoint y: 154, endPoint x: 392, endPoint y: 149, distance: 80.9
click at [392, 149] on aside "Rescue group Home2Home PetRescue ID 1139845 Location Melbourne, VIC Age 4 years…" at bounding box center [385, 166] width 159 height 254
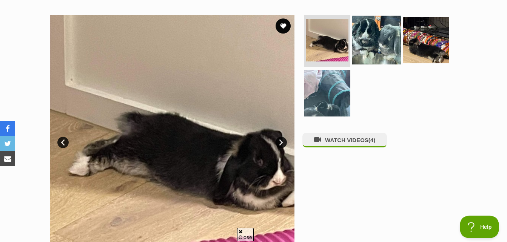
scroll to position [113, 0]
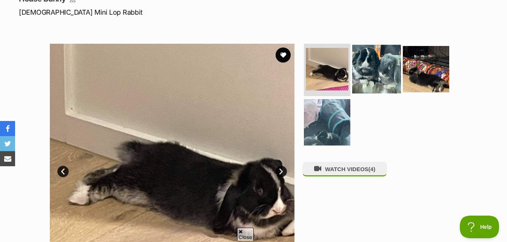
click at [356, 75] on img at bounding box center [376, 69] width 49 height 49
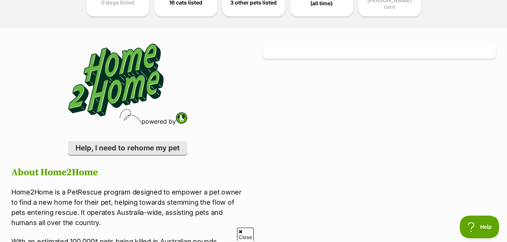
scroll to position [119, 0]
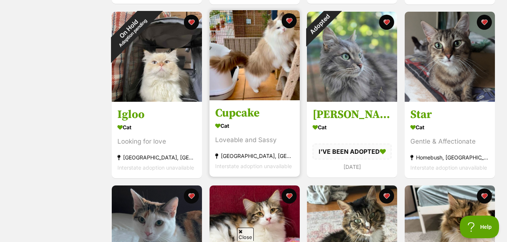
click at [247, 52] on img at bounding box center [254, 55] width 90 height 90
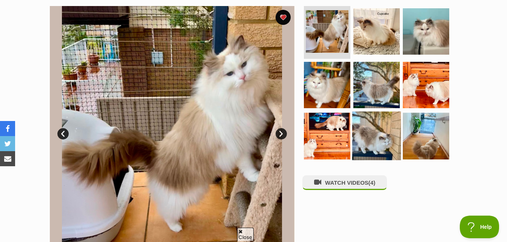
click at [375, 144] on img at bounding box center [376, 136] width 49 height 49
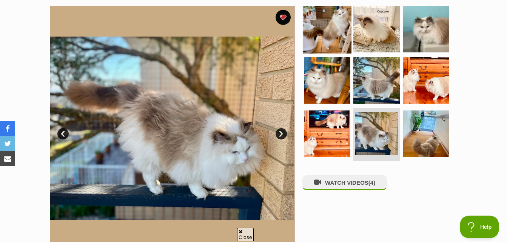
click at [339, 44] on img at bounding box center [327, 29] width 49 height 49
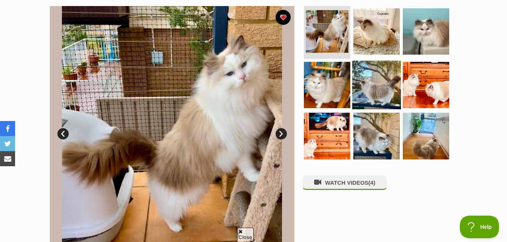
click at [380, 90] on img at bounding box center [376, 84] width 49 height 49
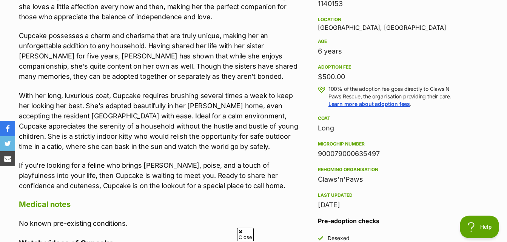
scroll to position [415, 0]
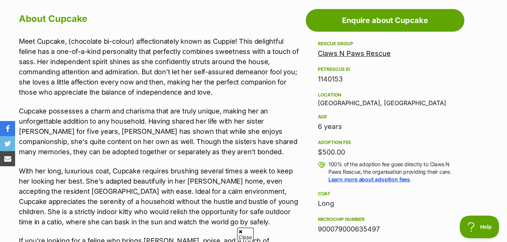
click at [330, 60] on div "Rescue group Claws N Paws Rescue PetRescue ID 1140153 Location Bateau Bay, NSW …" at bounding box center [385, 162] width 134 height 247
click at [330, 58] on div "Claws N Paws Rescue" at bounding box center [385, 53] width 134 height 11
click at [330, 54] on link "Claws N Paws Rescue" at bounding box center [354, 53] width 73 height 8
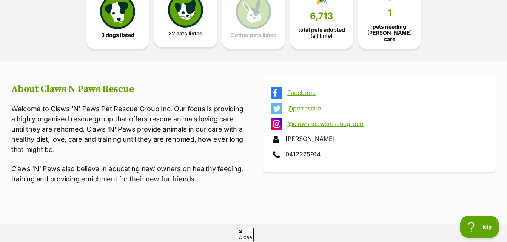
click at [176, 32] on span "22 cats listed" at bounding box center [185, 34] width 34 height 6
